Goal: Register for event/course

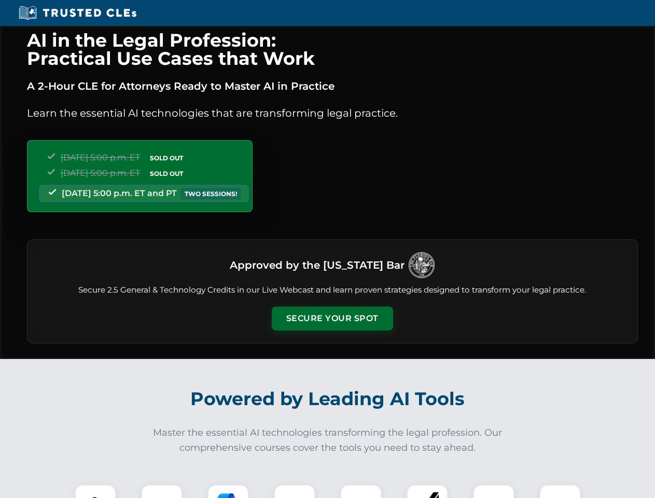
click at [332, 319] on button "Secure Your Spot" at bounding box center [332, 319] width 121 height 24
click at [95, 491] on img at bounding box center [95, 505] width 30 height 30
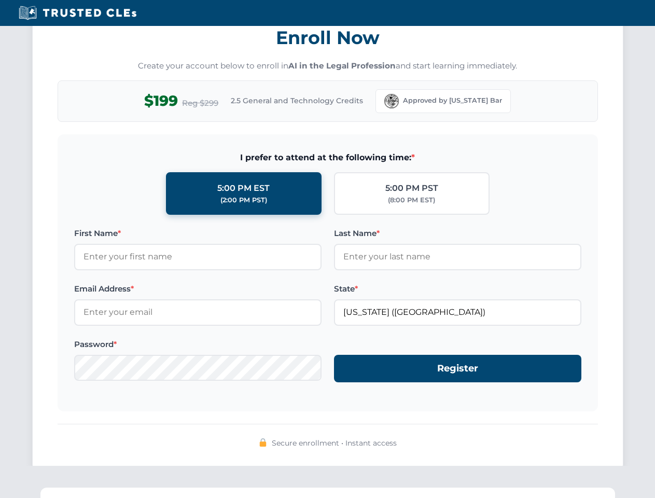
scroll to position [1018, 0]
